Goal: Task Accomplishment & Management: Use online tool/utility

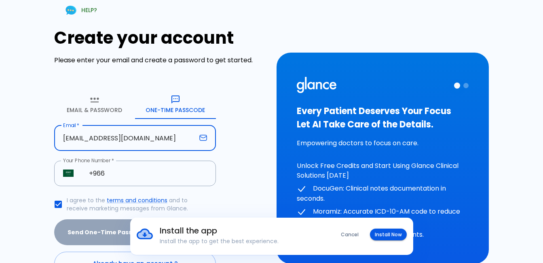
type input "[EMAIL_ADDRESS][DOMAIN_NAME]"
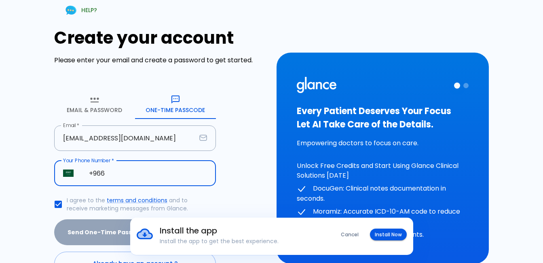
click at [115, 172] on input "+966" at bounding box center [148, 173] width 136 height 25
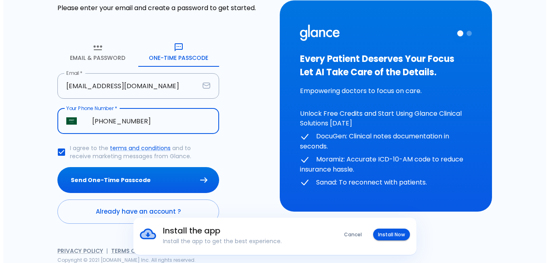
scroll to position [53, 0]
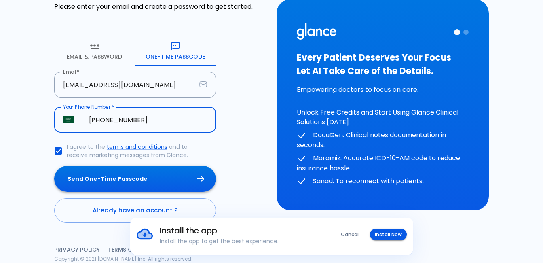
type input "[PHONE_NUMBER]"
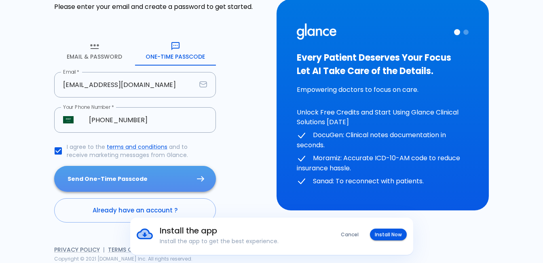
click at [121, 180] on button "Send One-Time Passcode" at bounding box center [135, 179] width 162 height 26
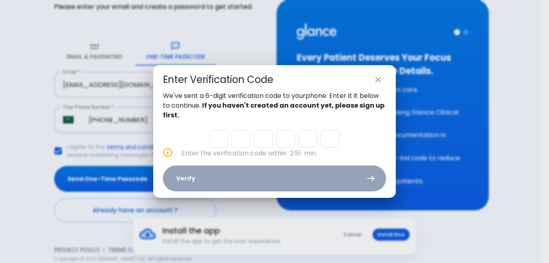
type input "7"
type input "5"
type input "2"
type input "1"
type input "2"
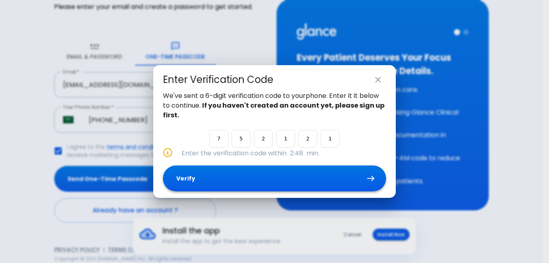
type input "1"
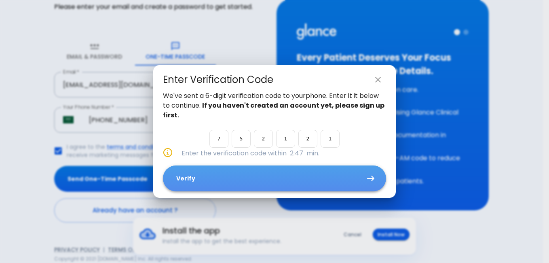
click at [230, 174] on button "Verify" at bounding box center [274, 178] width 223 height 26
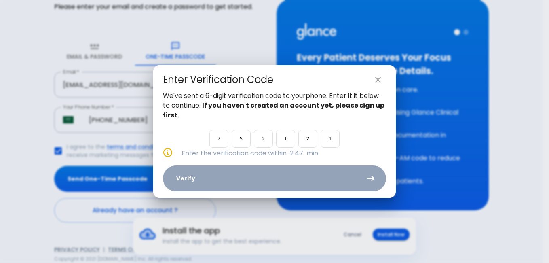
scroll to position [0, 0]
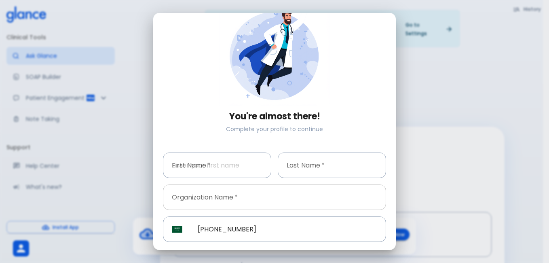
scroll to position [40, 0]
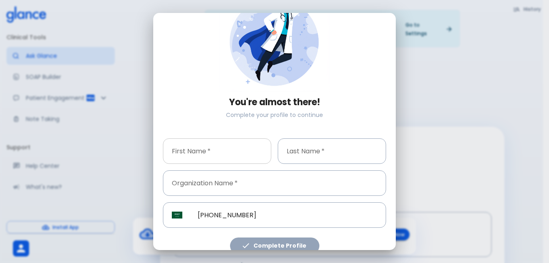
click at [226, 147] on input "First Name   *" at bounding box center [217, 150] width 108 height 25
type input "msaad"
type input "altulihee"
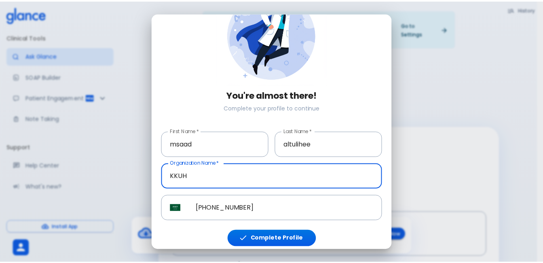
scroll to position [49, 0]
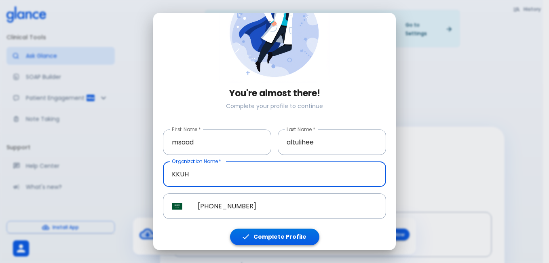
type input "KKUH"
click at [272, 233] on button "Complete Profile" at bounding box center [274, 236] width 89 height 17
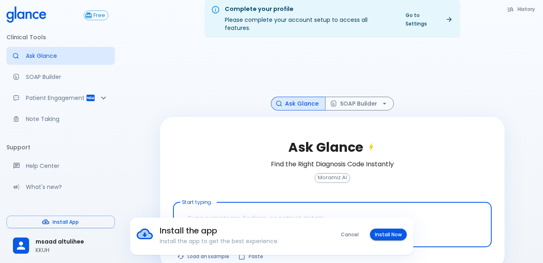
scroll to position [19, 0]
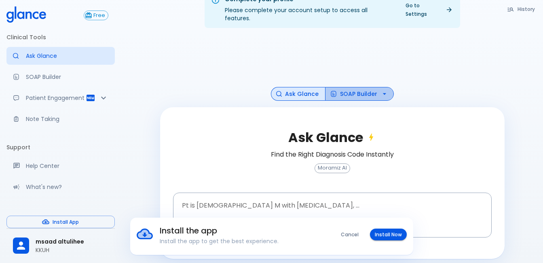
click at [342, 87] on button "SOAP Builder" at bounding box center [359, 94] width 69 height 14
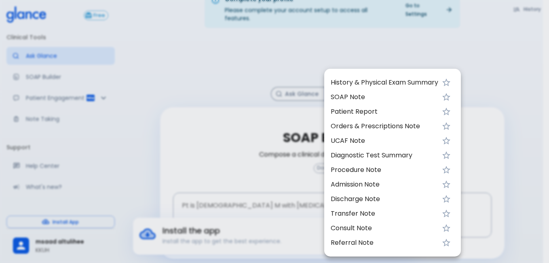
click at [269, 131] on div at bounding box center [274, 131] width 549 height 263
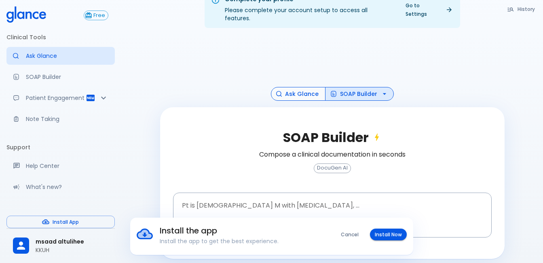
click at [300, 89] on button "Ask Glance" at bounding box center [298, 94] width 55 height 14
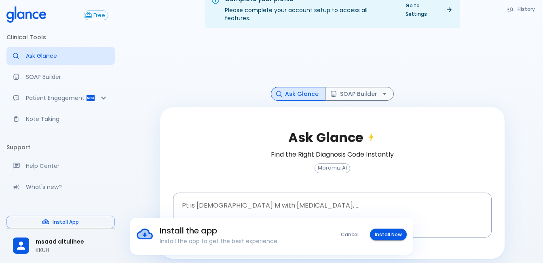
click at [350, 237] on button "Cancel" at bounding box center [349, 234] width 27 height 12
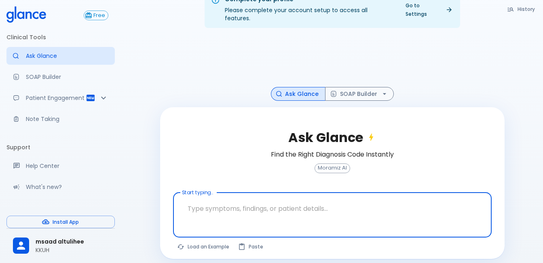
click at [334, 211] on textarea "Start typing..." at bounding box center [332, 208] width 307 height 25
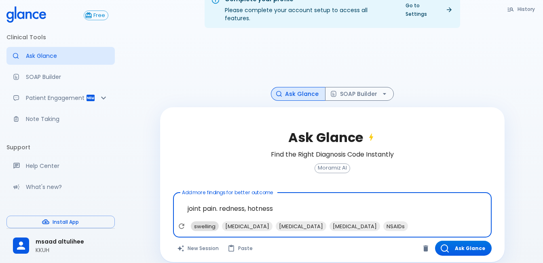
click at [211, 222] on span "swelling" at bounding box center [205, 226] width 28 height 9
type textarea "joint pain. redness, hotness, swelling"
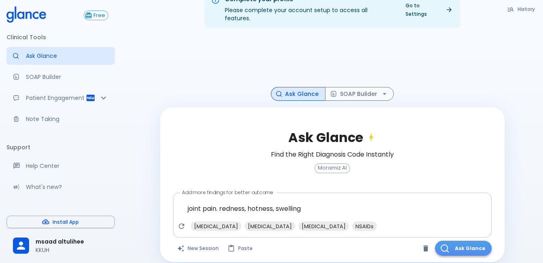
click at [464, 242] on button "Ask Glance" at bounding box center [463, 248] width 57 height 15
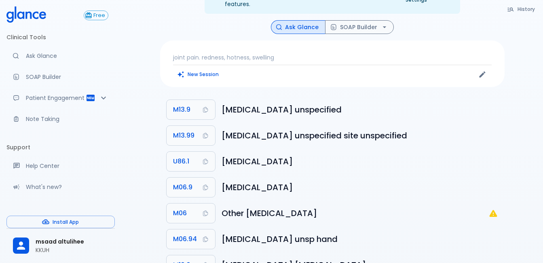
scroll to position [19, 0]
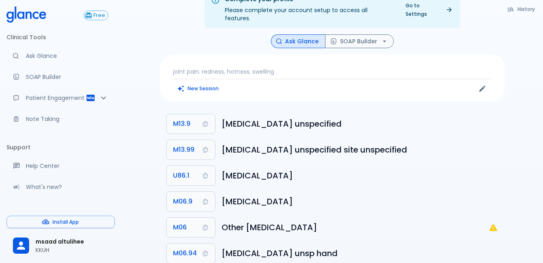
click at [308, 68] on p "joint pain. redness, hotness, swelling" at bounding box center [332, 72] width 319 height 8
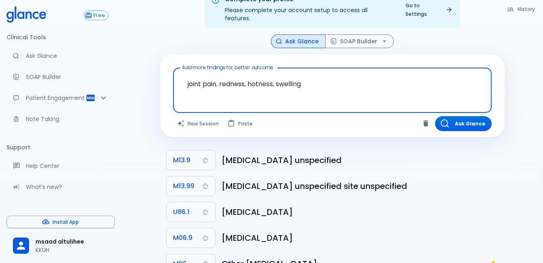
click at [312, 73] on textarea "joint pain. redness, hotness, swelling" at bounding box center [332, 83] width 307 height 25
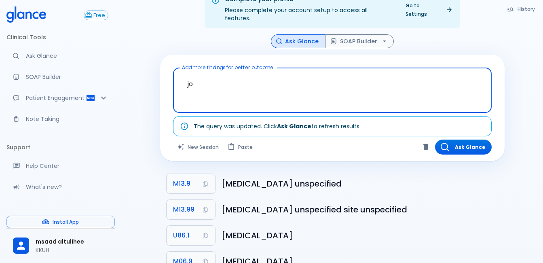
type textarea "j"
type textarea "[MEDICAL_DATA] guideline"
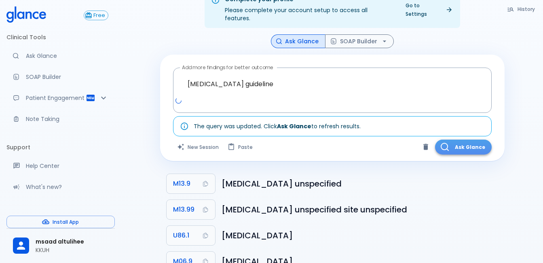
click at [467, 142] on button "Ask Glance" at bounding box center [463, 146] width 57 height 15
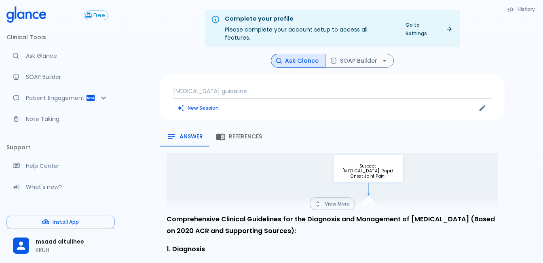
click at [331, 200] on button "View More" at bounding box center [332, 203] width 45 height 13
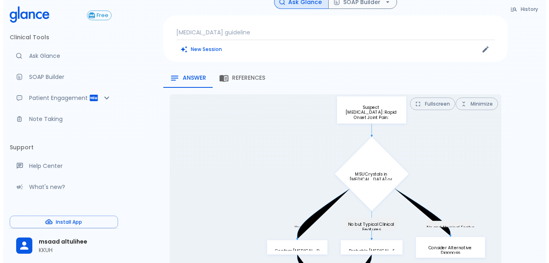
scroll to position [121, 0]
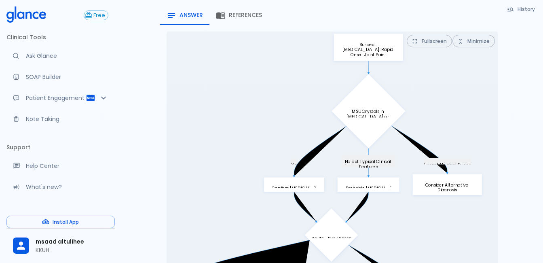
click at [438, 35] on button "Fullscreen" at bounding box center [429, 41] width 45 height 13
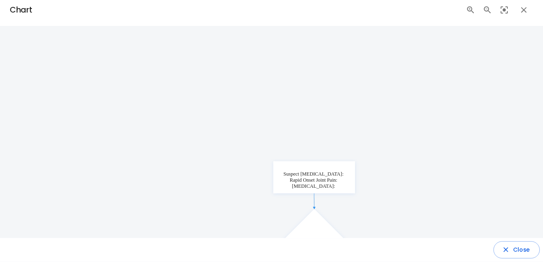
scroll to position [0, 0]
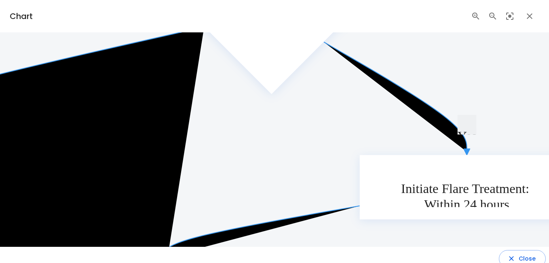
click at [525, 16] on icon "button" at bounding box center [530, 16] width 10 height 10
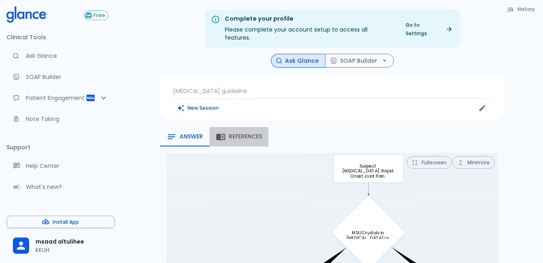
click at [255, 133] on span "References" at bounding box center [245, 136] width 33 height 7
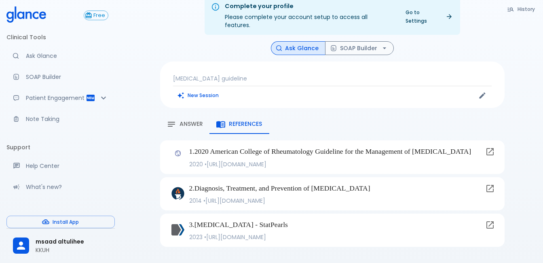
scroll to position [19, 0]
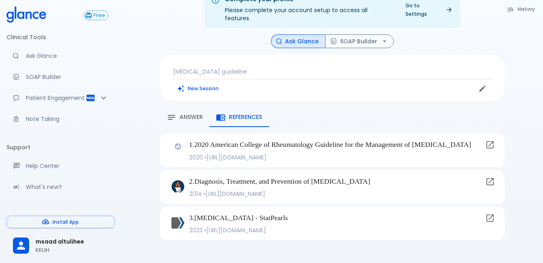
click at [187, 116] on button "Answer" at bounding box center [184, 117] width 49 height 19
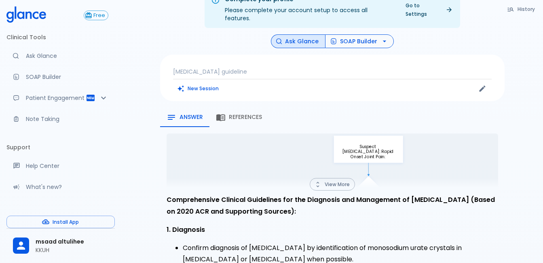
click at [343, 38] on button "SOAP Builder" at bounding box center [359, 41] width 69 height 14
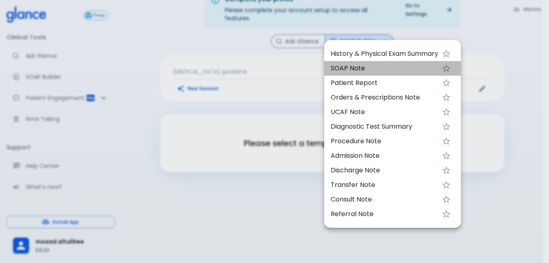
click at [352, 66] on span "SOAP Note" at bounding box center [385, 68] width 108 height 10
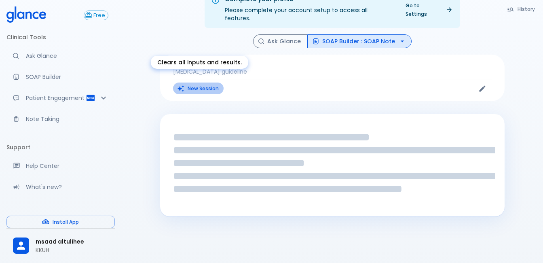
click at [207, 82] on button "New Session" at bounding box center [198, 88] width 51 height 12
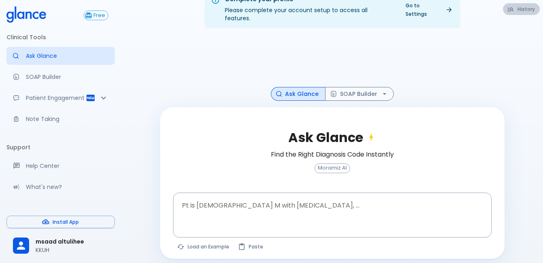
click at [518, 9] on button "History" at bounding box center [521, 9] width 37 height 12
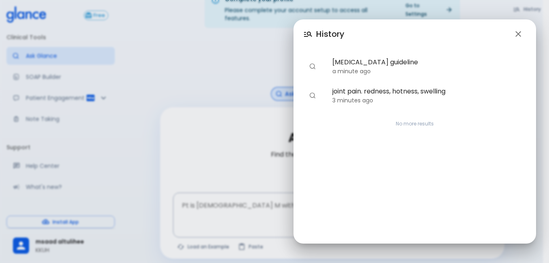
click at [268, 128] on div "History [MEDICAL_DATA] guideline a minute ago joint pain. redness, hotness, swe…" at bounding box center [274, 131] width 549 height 263
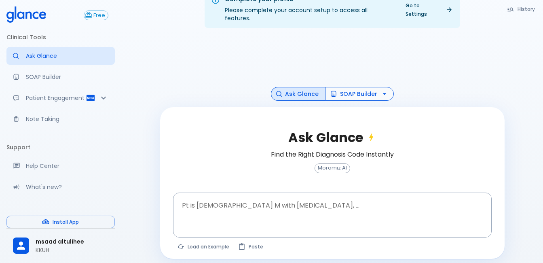
click at [345, 87] on button "SOAP Builder" at bounding box center [359, 94] width 69 height 14
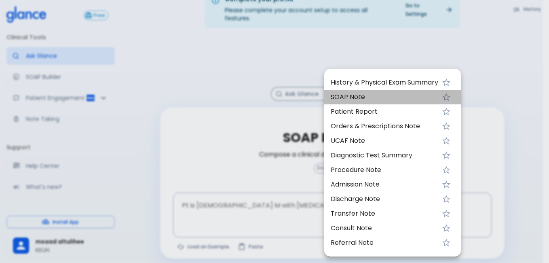
click at [354, 97] on span "SOAP Note" at bounding box center [385, 97] width 108 height 10
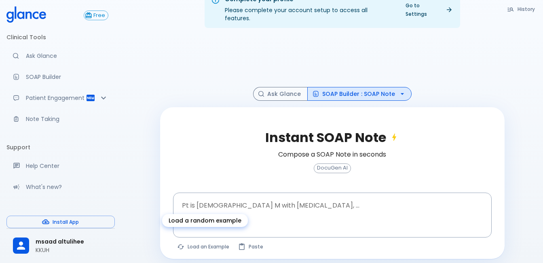
click at [216, 241] on button "Load an Example" at bounding box center [203, 247] width 61 height 12
type textarea "45F with DM2, right [MEDICAL_DATA], fever, WBC 14K, ESR 80, wound purulent, XR …"
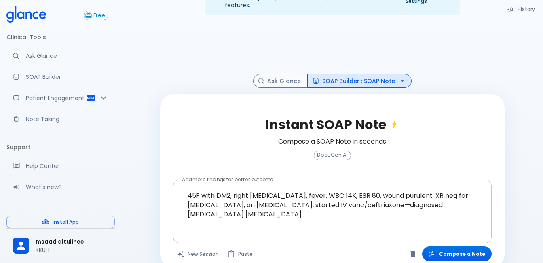
scroll to position [39, 0]
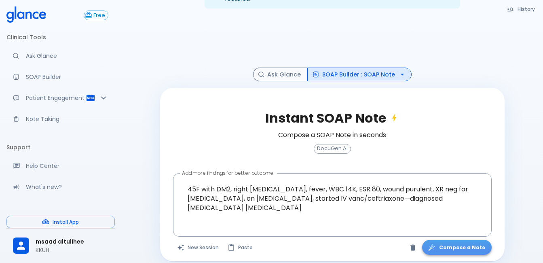
click at [469, 241] on button "Compose a Note" at bounding box center [457, 247] width 70 height 15
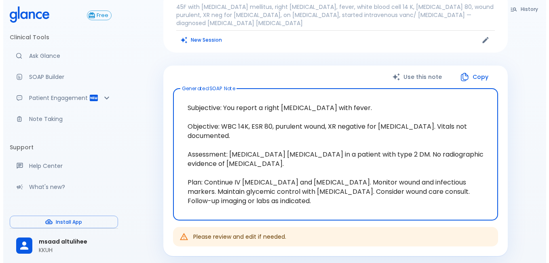
scroll to position [39, 0]
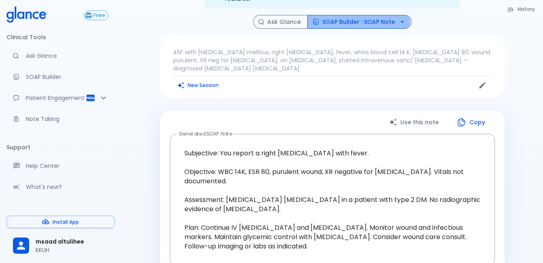
click at [350, 15] on button "SOAP Builder : SOAP Note" at bounding box center [359, 22] width 104 height 14
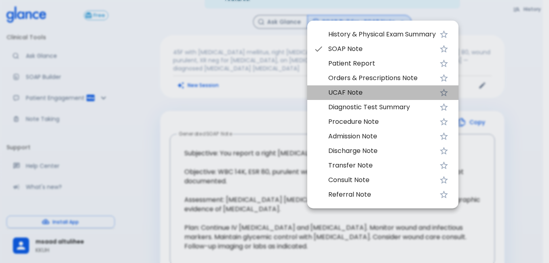
click at [352, 89] on span "UCAF Note" at bounding box center [382, 93] width 108 height 10
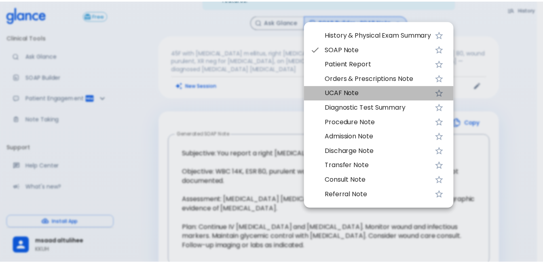
scroll to position [19, 0]
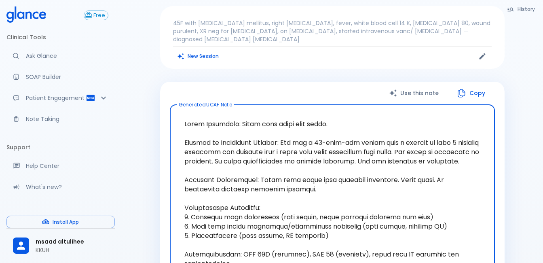
scroll to position [141, 0]
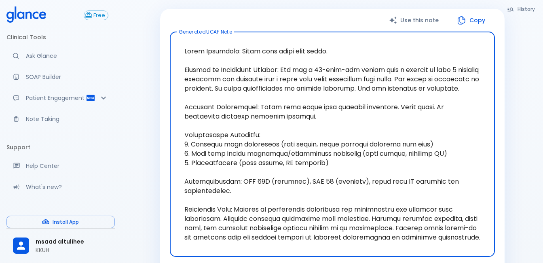
drag, startPoint x: 258, startPoint y: 134, endPoint x: 407, endPoint y: 133, distance: 148.4
click at [407, 133] on textarea "Generated UCAF Note" at bounding box center [332, 143] width 314 height 211
click at [274, 152] on textarea "Generated UCAF Note" at bounding box center [332, 143] width 314 height 211
drag, startPoint x: 341, startPoint y: 143, endPoint x: 412, endPoint y: 142, distance: 70.4
click at [412, 142] on textarea "Generated UCAF Note" at bounding box center [332, 143] width 314 height 211
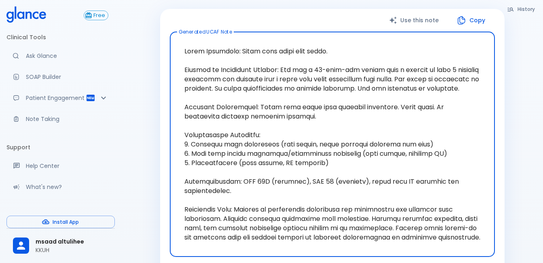
drag, startPoint x: 239, startPoint y: 158, endPoint x: 313, endPoint y: 158, distance: 74.8
click at [313, 158] on textarea "Generated UCAF Note" at bounding box center [332, 143] width 314 height 211
drag, startPoint x: 262, startPoint y: 178, endPoint x: 296, endPoint y: 177, distance: 34.8
click at [296, 177] on textarea "Generated UCAF Note" at bounding box center [332, 143] width 314 height 211
drag, startPoint x: 322, startPoint y: 172, endPoint x: 344, endPoint y: 169, distance: 22.1
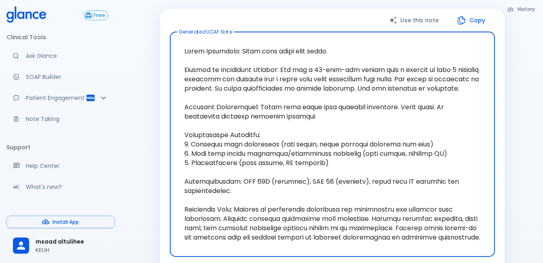
click at [344, 169] on textarea "Generated UCAF Note" at bounding box center [332, 143] width 314 height 211
click at [297, 206] on textarea "Generated UCAF Note" at bounding box center [332, 143] width 314 height 211
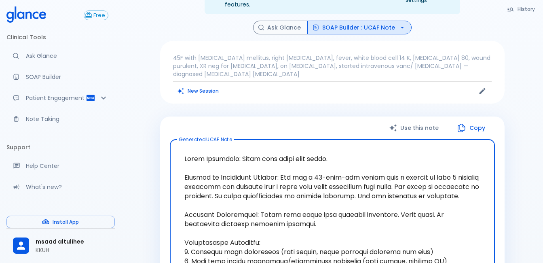
scroll to position [0, 0]
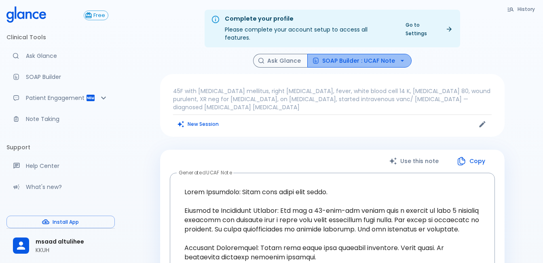
click at [370, 57] on button "SOAP Builder : UCAF Note" at bounding box center [359, 61] width 104 height 14
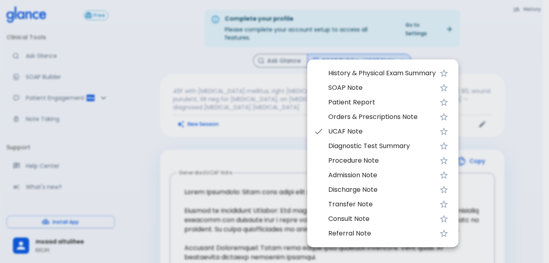
click at [354, 100] on span "Patient Report" at bounding box center [382, 102] width 108 height 10
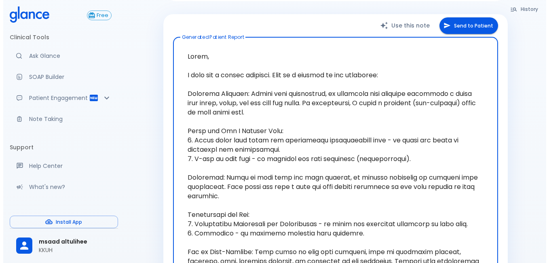
scroll to position [121, 0]
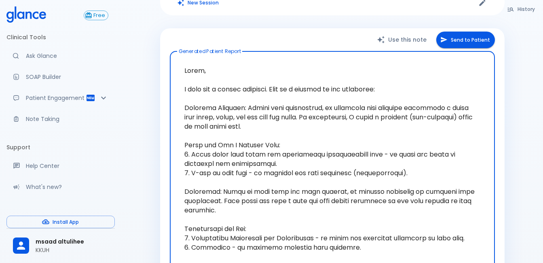
click at [452, 35] on button "Send to Patient" at bounding box center [465, 40] width 59 height 17
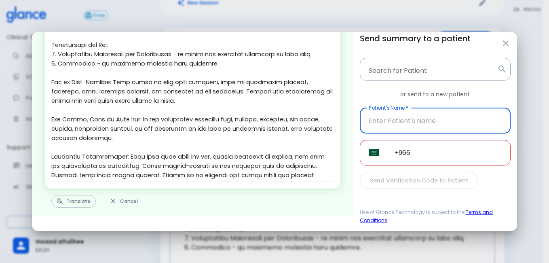
scroll to position [183, 0]
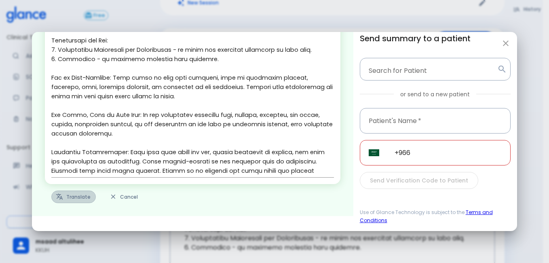
click at [76, 200] on button "Translate" at bounding box center [73, 196] width 44 height 13
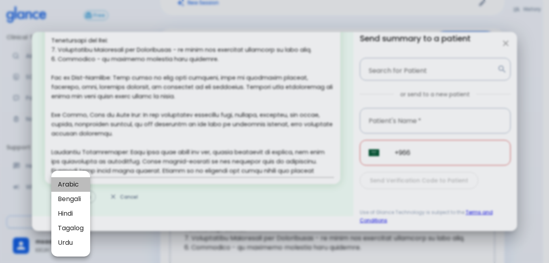
click at [63, 184] on span "Arabic" at bounding box center [71, 185] width 26 height 10
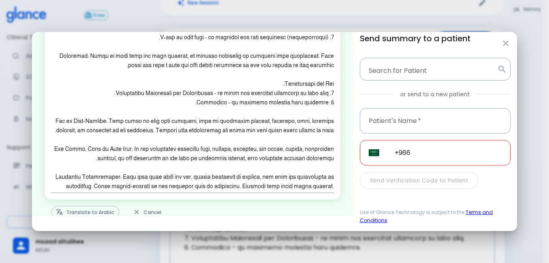
scroll to position [137, 0]
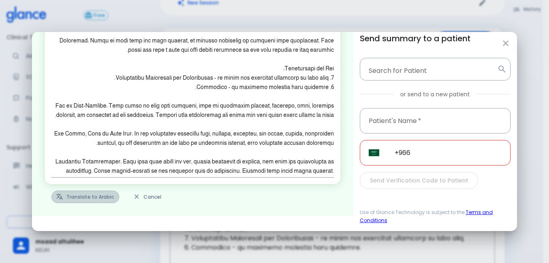
click at [99, 194] on button "Translate to Arabic" at bounding box center [85, 196] width 68 height 13
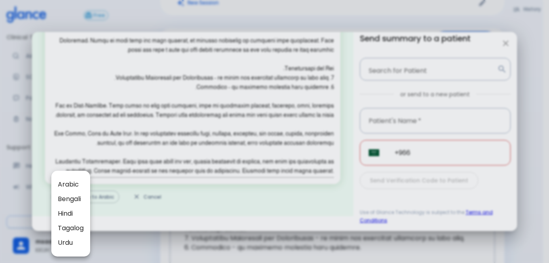
click at [79, 182] on span "Arabic" at bounding box center [71, 185] width 26 height 10
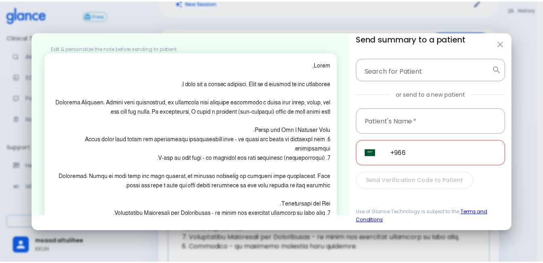
scroll to position [0, 0]
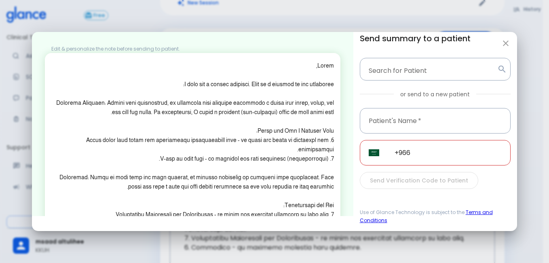
click at [129, 134] on textarea at bounding box center [192, 186] width 283 height 251
click at [156, 97] on textarea at bounding box center [192, 186] width 283 height 251
click at [161, 44] on div "Edit & personalize the note before sending to patient. x Translate to Arabic Ca…" at bounding box center [192, 124] width 321 height 184
click at [509, 44] on icon "button" at bounding box center [506, 43] width 10 height 10
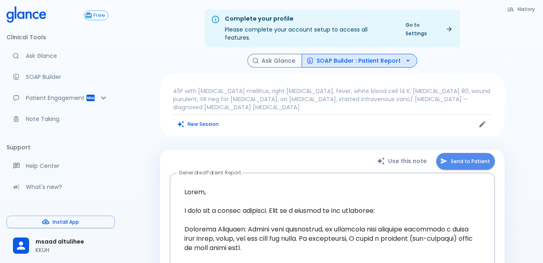
click at [454, 153] on button "Send to Patient" at bounding box center [465, 161] width 59 height 17
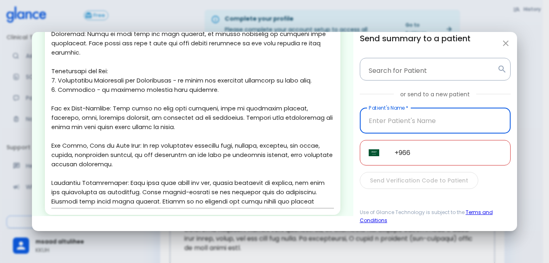
scroll to position [183, 0]
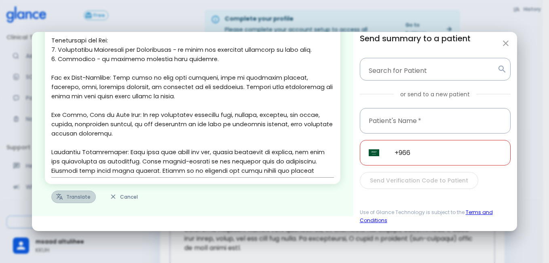
click at [80, 194] on button "Translate" at bounding box center [73, 196] width 44 height 13
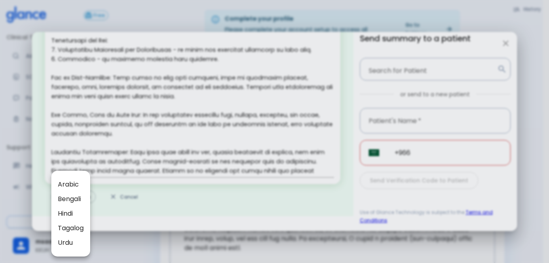
click at [78, 180] on span "Arabic" at bounding box center [71, 185] width 26 height 10
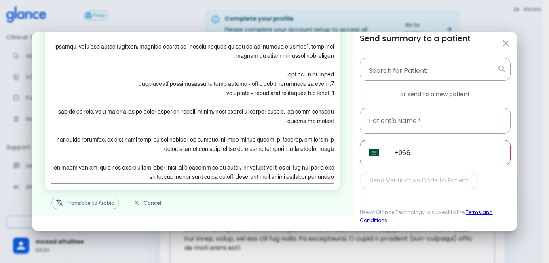
scroll to position [127, 0]
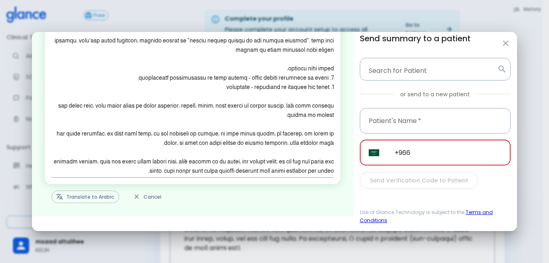
click at [433, 158] on input "+966" at bounding box center [448, 152] width 125 height 25
click at [509, 37] on button "button" at bounding box center [506, 43] width 16 height 16
type textarea "Hello, I wish you a speedy recovery. This is a summary of the encounter: Clinic…"
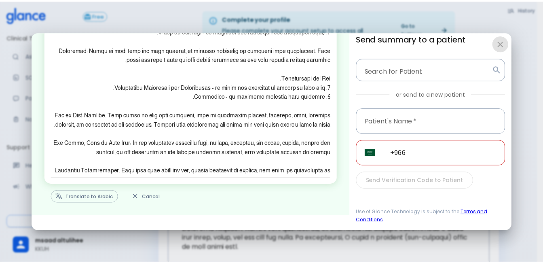
scroll to position [183, 0]
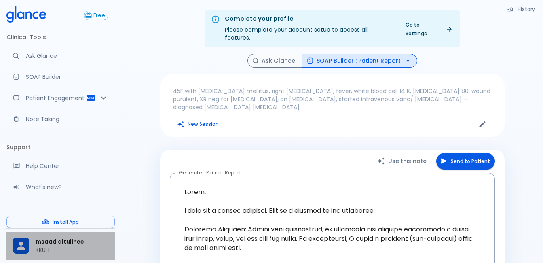
click at [17, 246] on icon at bounding box center [21, 245] width 12 height 12
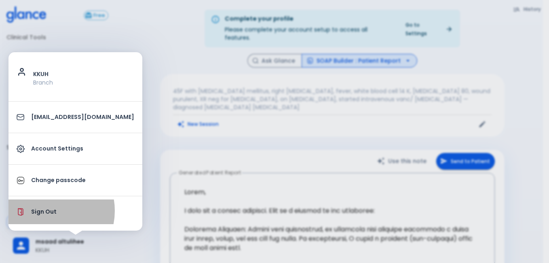
click at [46, 211] on p "Sign Out" at bounding box center [82, 211] width 103 height 8
